Goal: Transaction & Acquisition: Purchase product/service

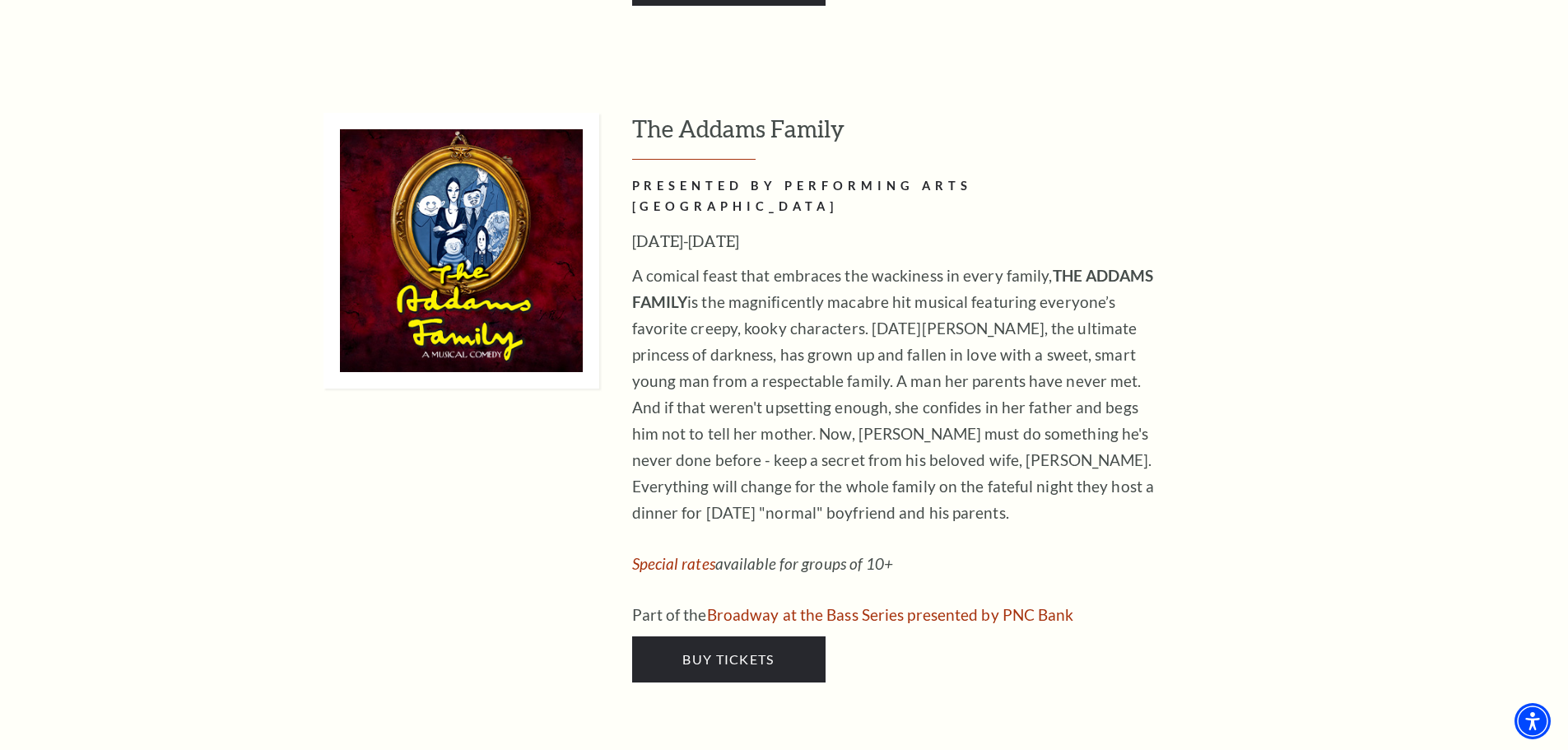
scroll to position [3374, 0]
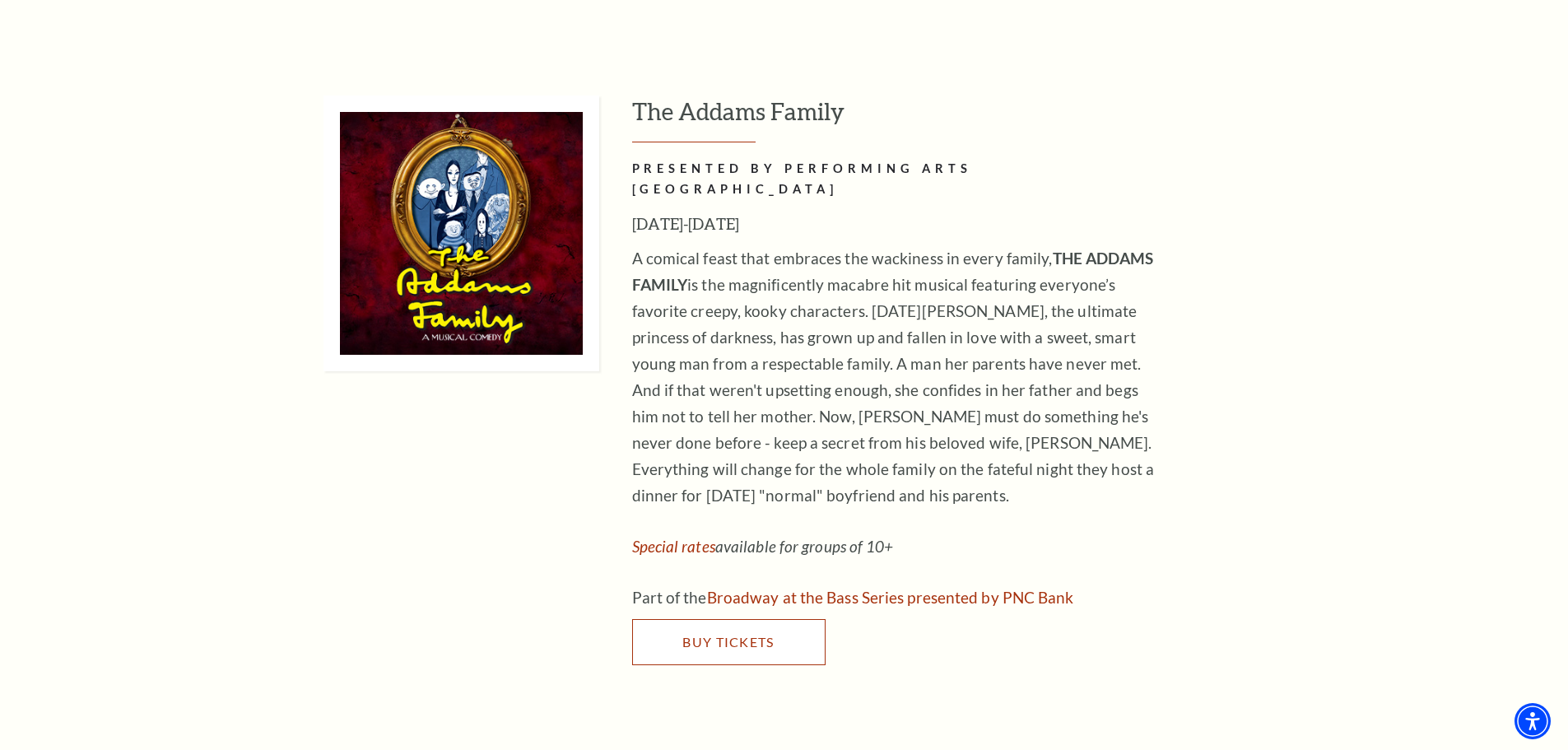
click at [772, 633] on span "Buy Tickets" at bounding box center [728, 641] width 91 height 16
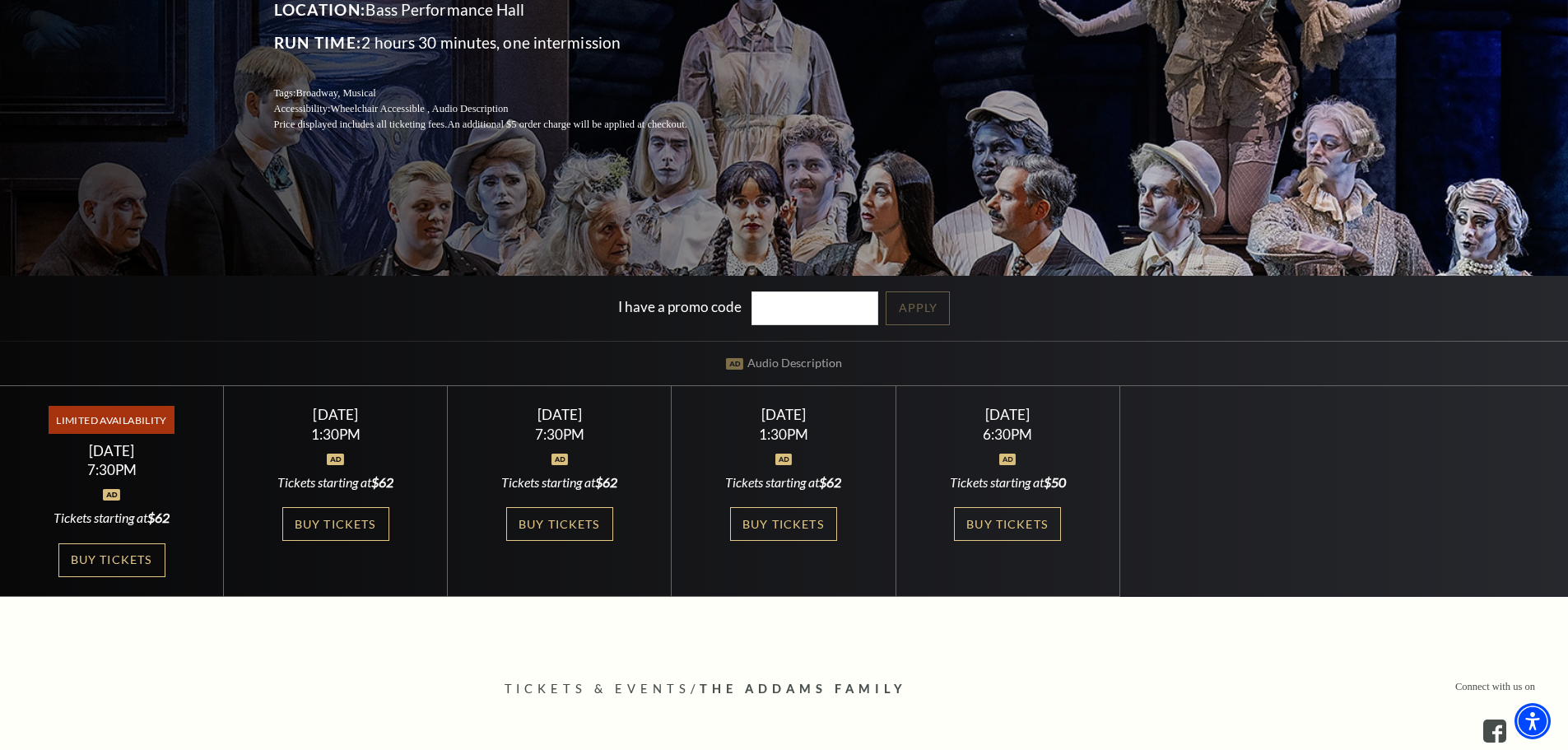
scroll to position [329, 0]
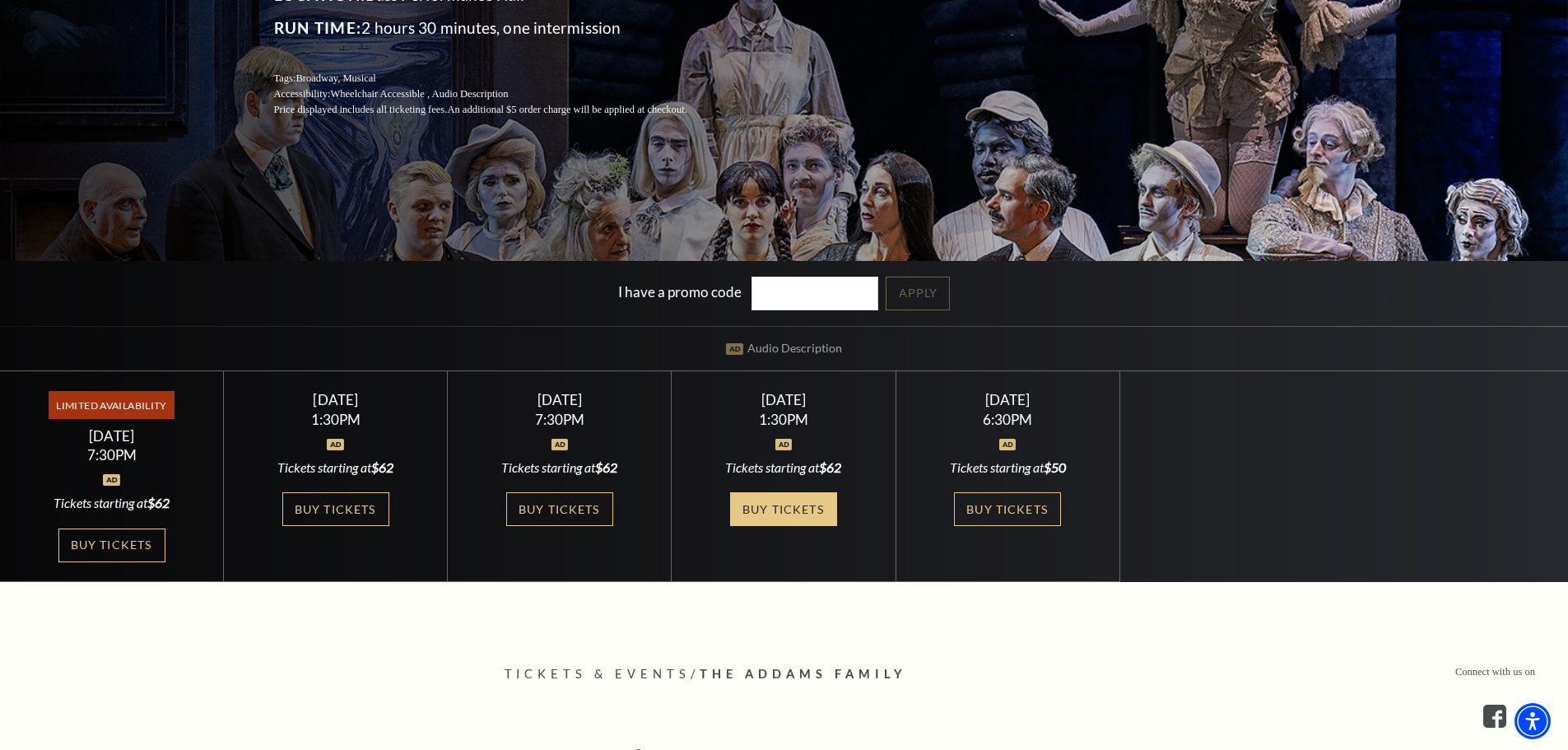
click at [787, 510] on link "Buy Tickets" at bounding box center [783, 509] width 107 height 34
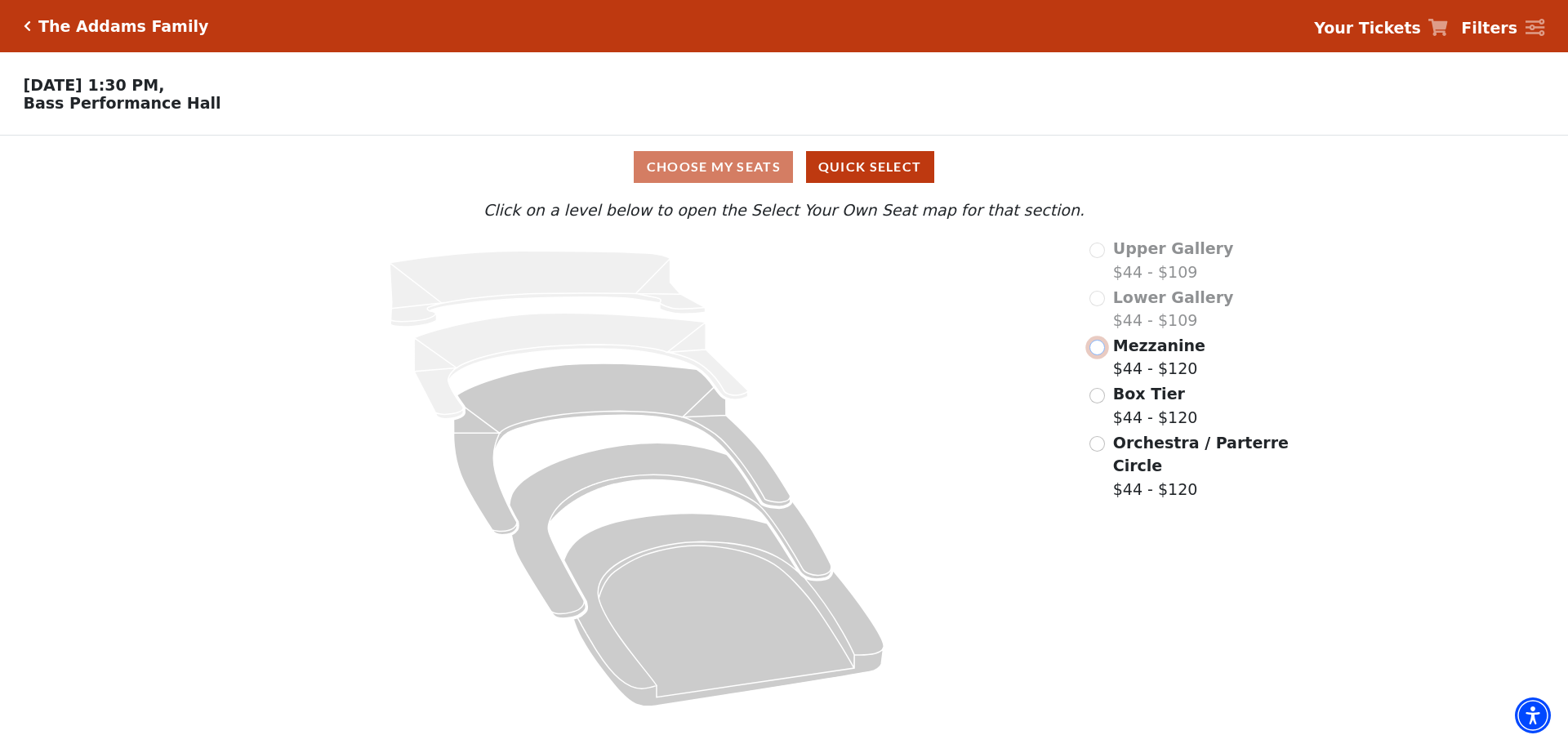
click at [1100, 355] on input "Mezzanine$44 - $120\a" at bounding box center [1097, 347] width 16 height 16
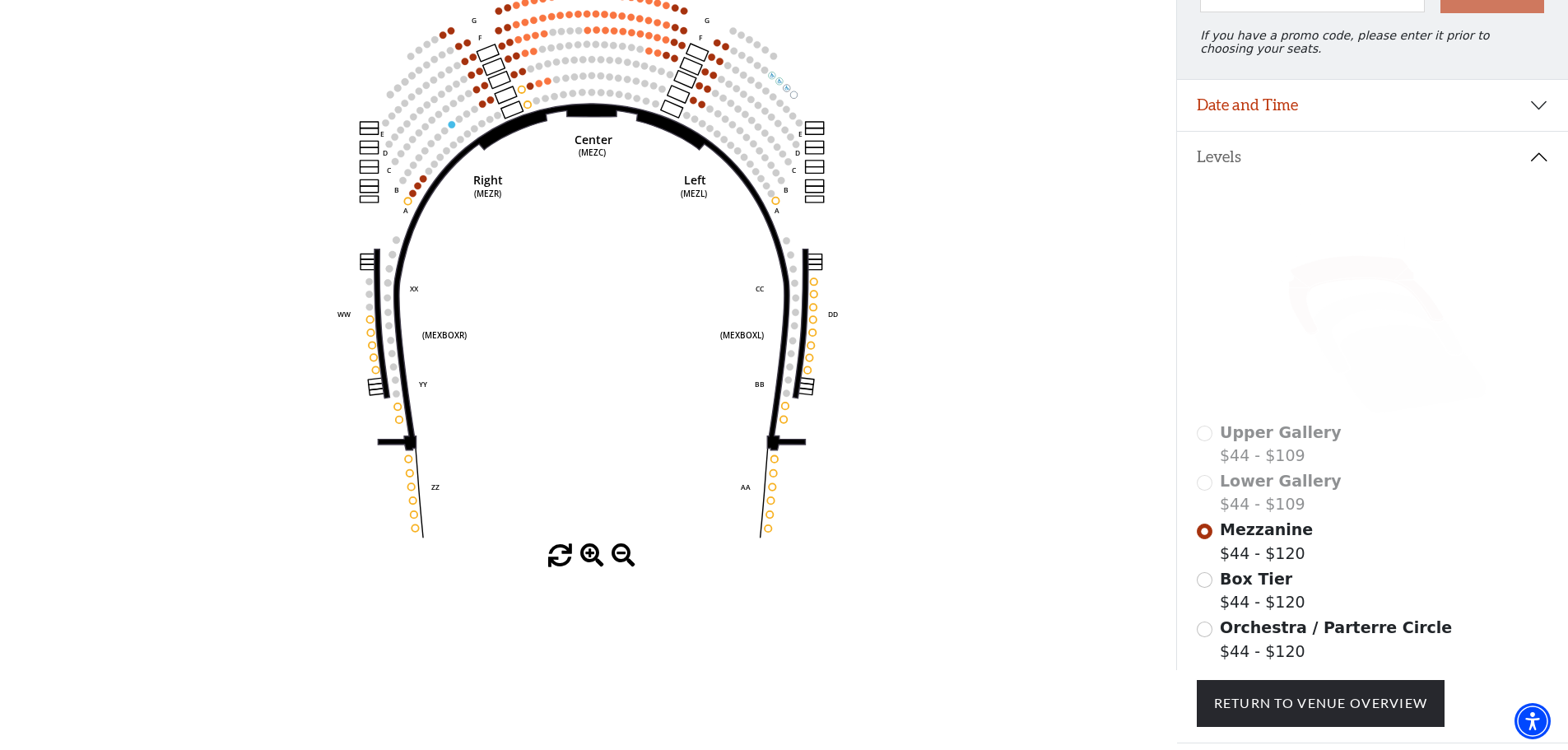
scroll to position [323, 0]
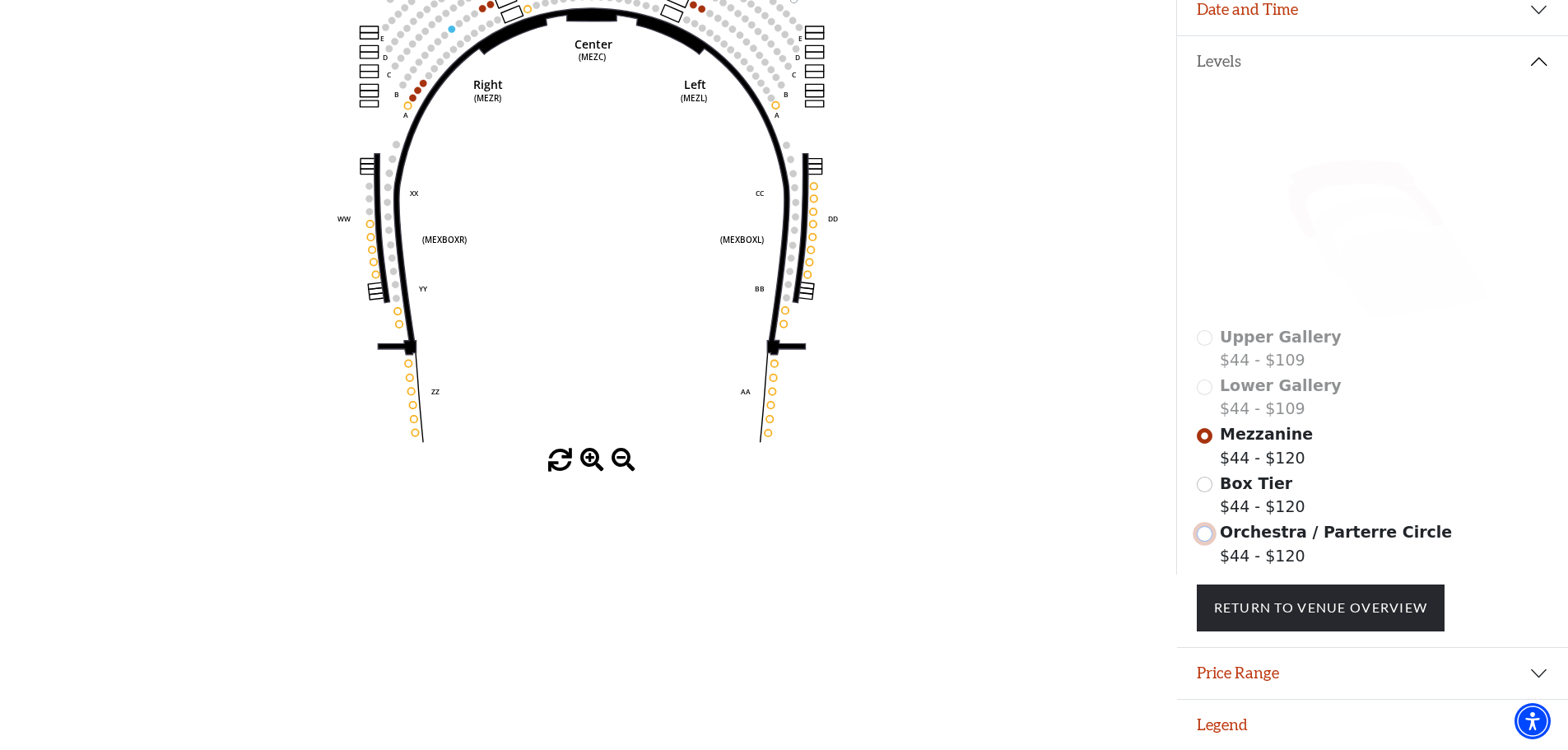
click at [1202, 529] on input "Orchestra / Parterre Circle$44 - $120\a" at bounding box center [1204, 533] width 16 height 16
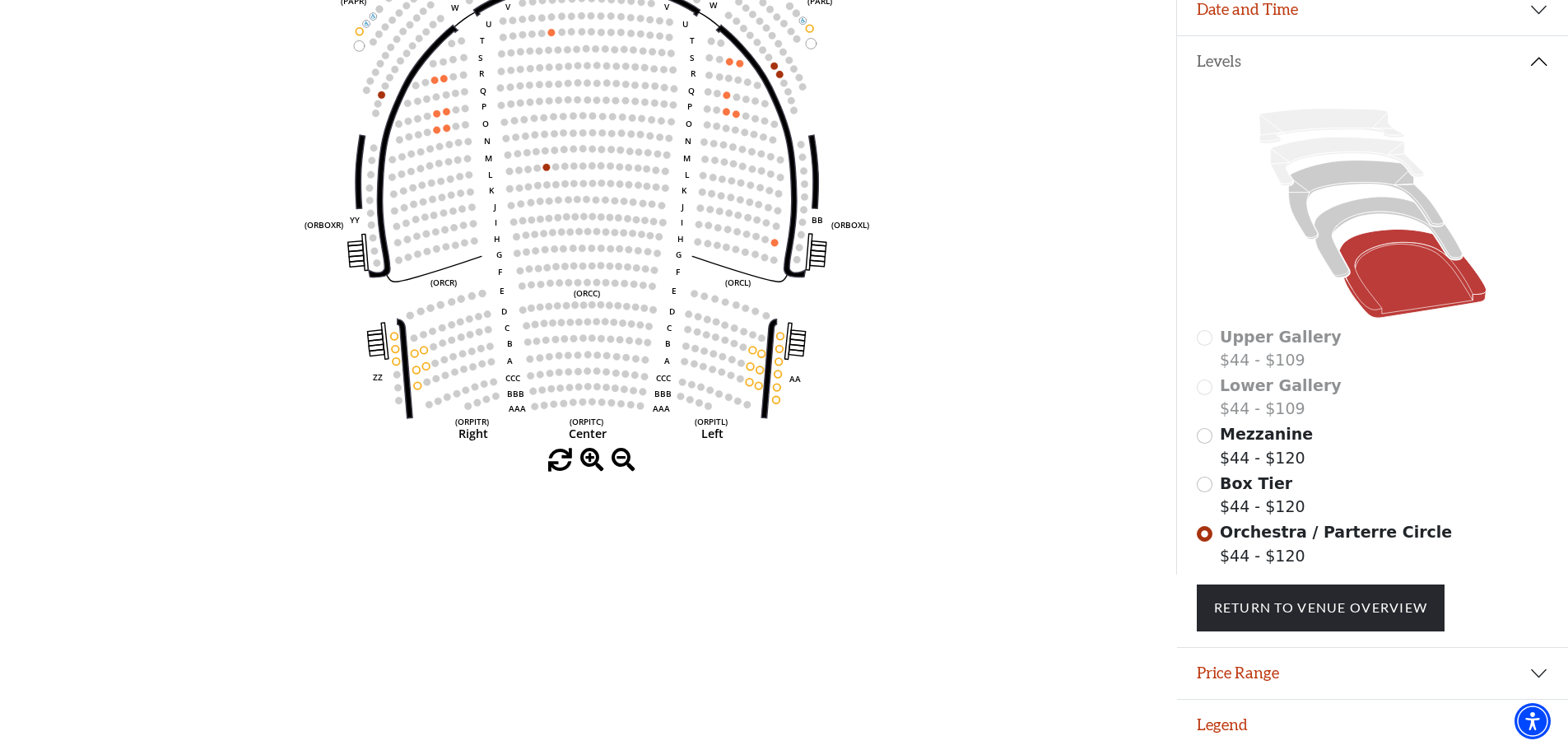
click at [1212, 492] on div "Box Tier $44 - $120" at bounding box center [1373, 494] width 352 height 47
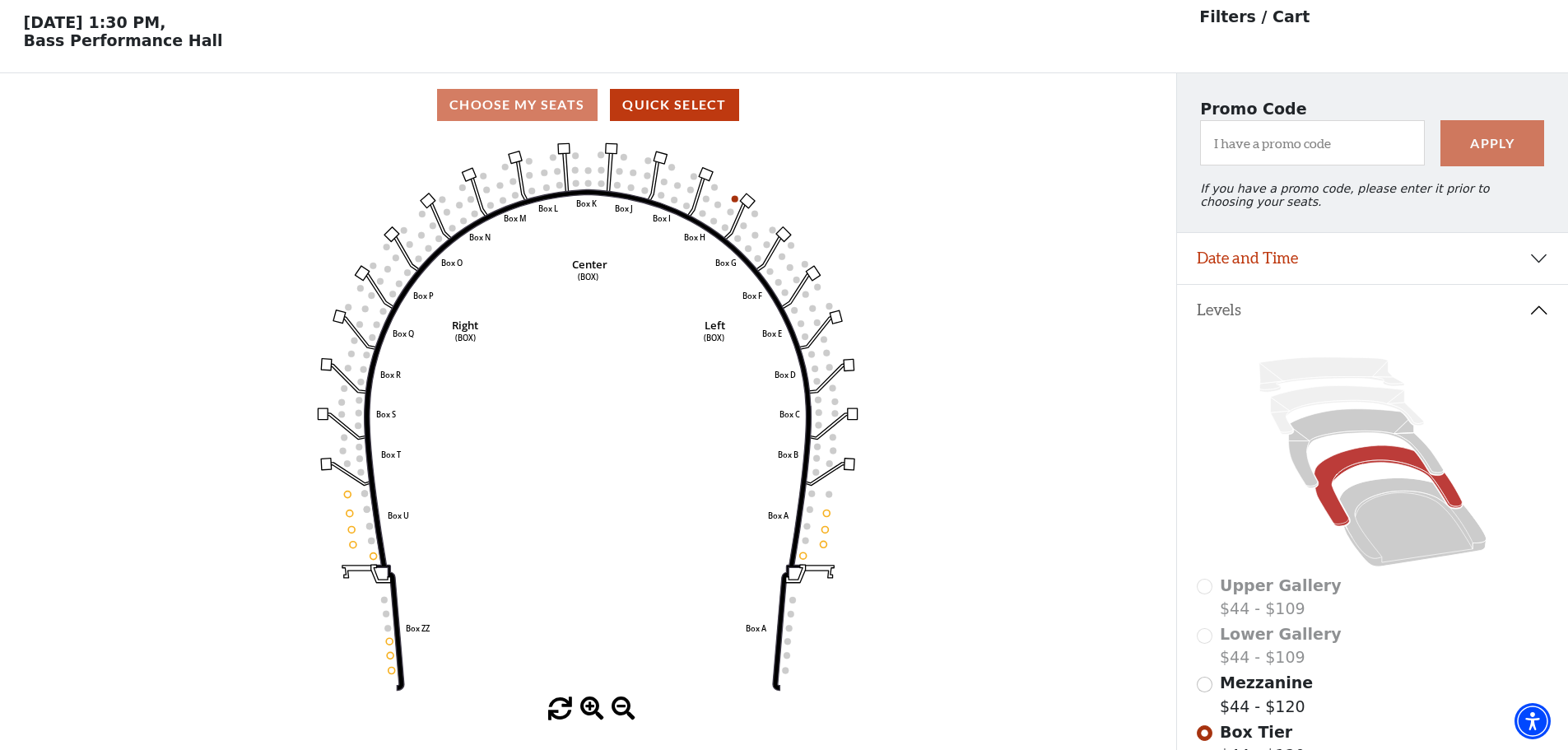
scroll to position [165, 0]
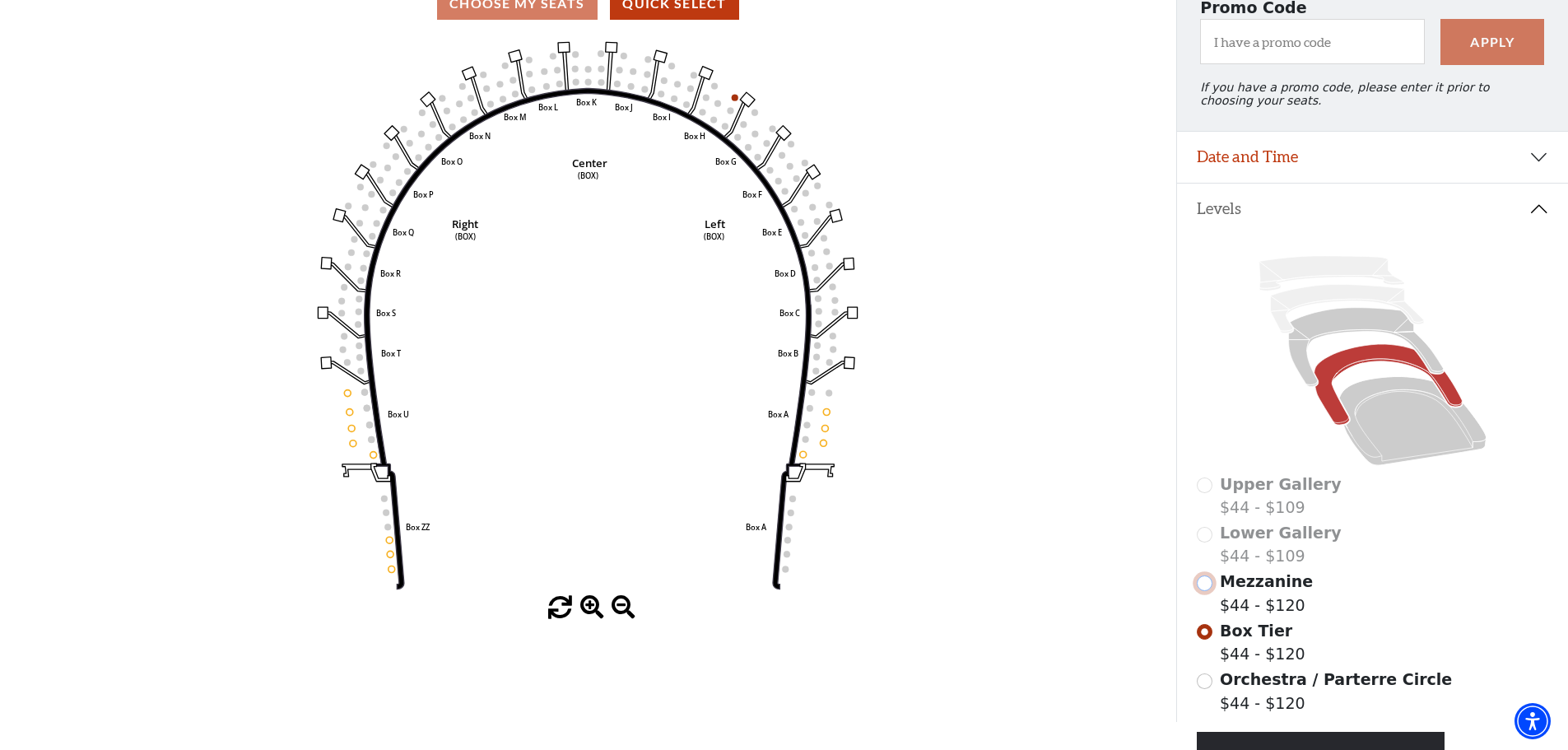
click at [1206, 590] on input "Mezzanine$44 - $120\a" at bounding box center [1204, 583] width 16 height 16
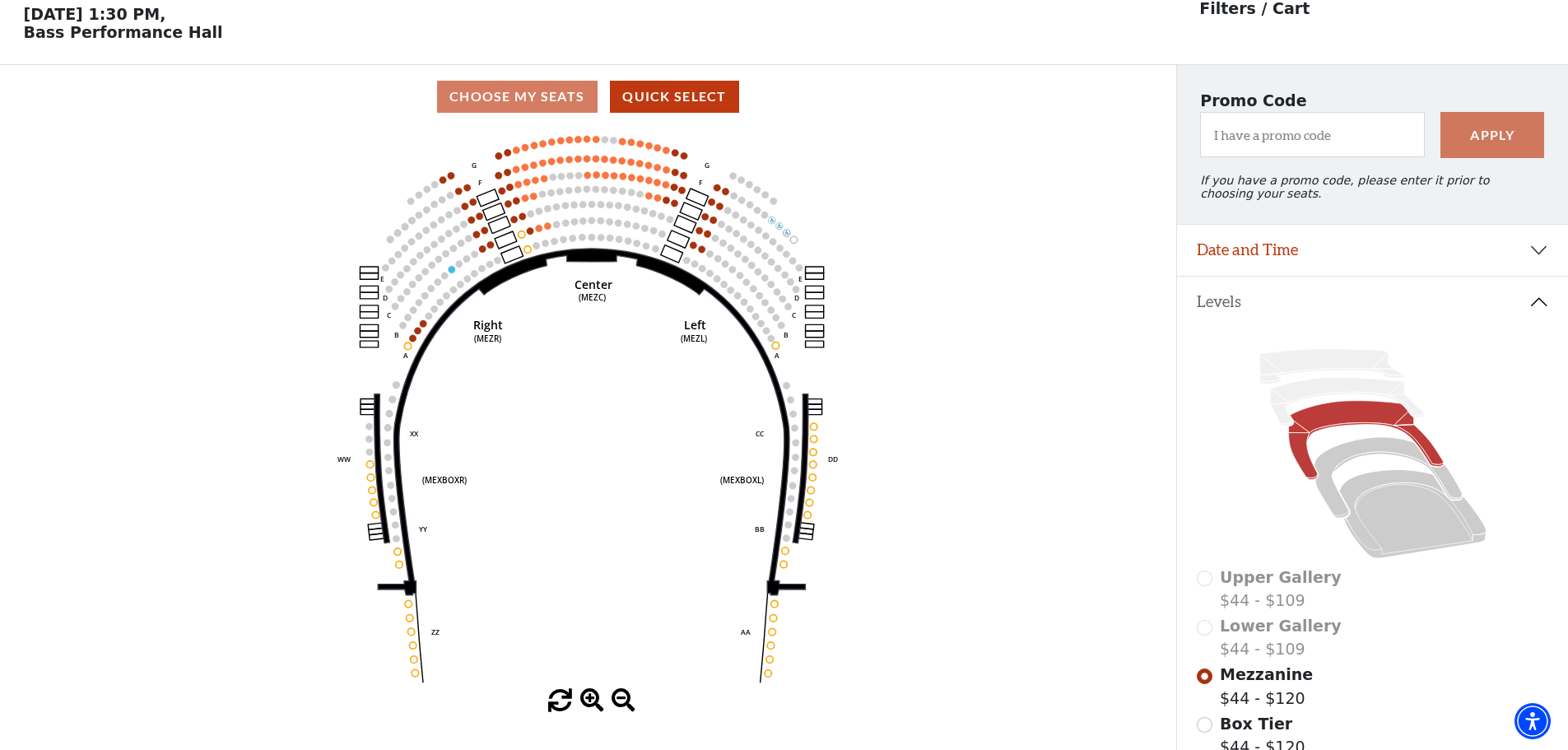
scroll to position [77, 0]
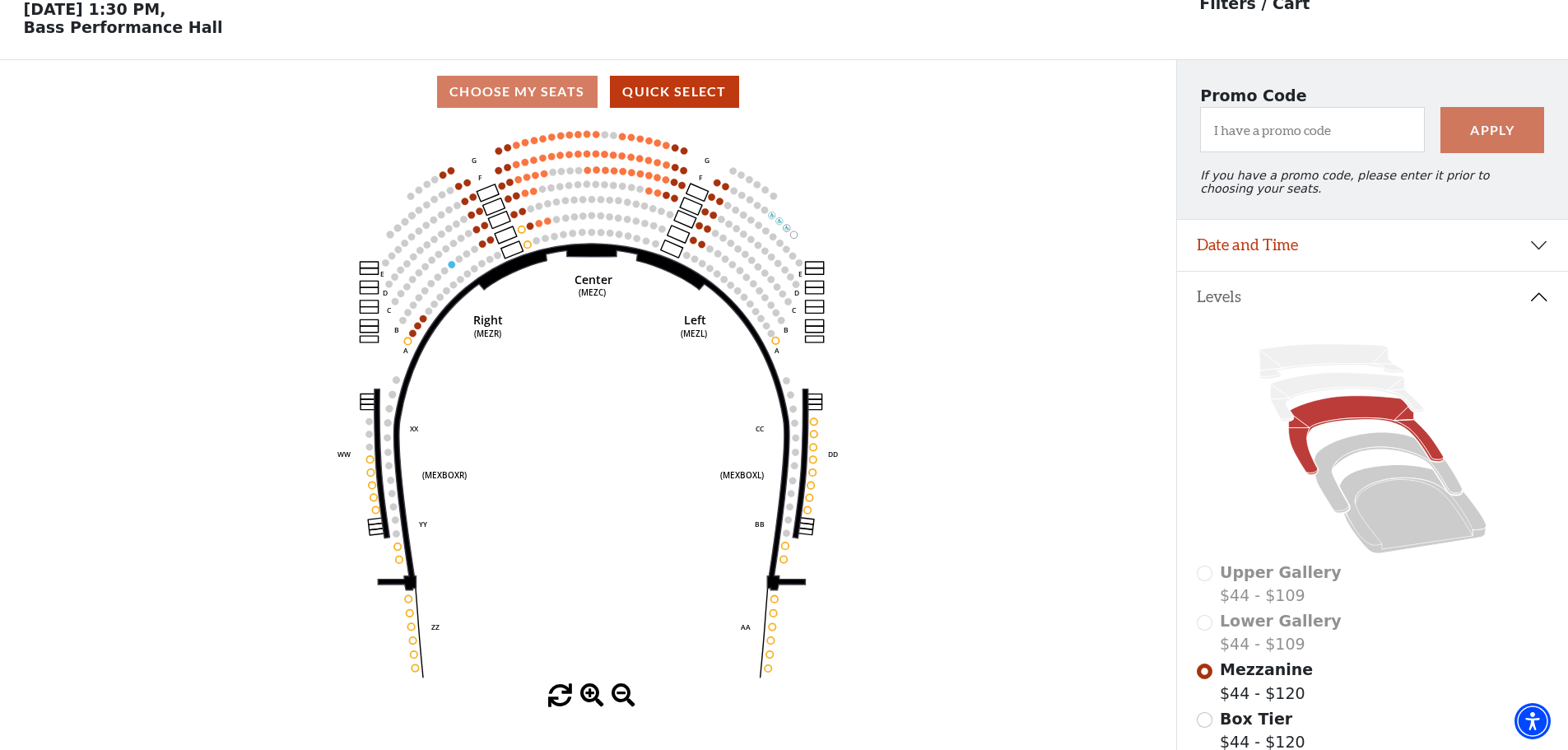
click at [1203, 585] on div "Upper Gallery $44 - $109" at bounding box center [1373, 584] width 352 height 47
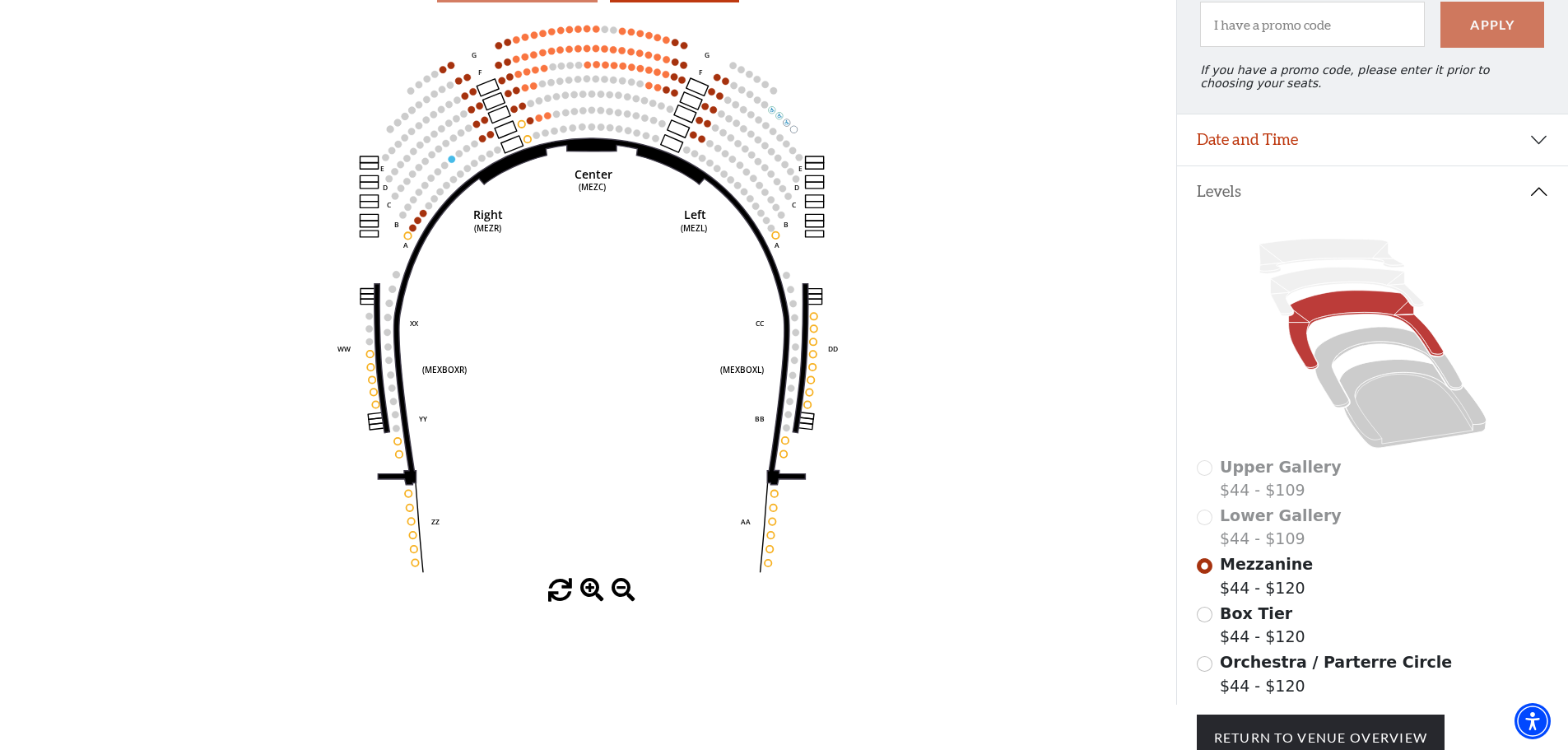
scroll to position [0, 0]
